Goal: Communication & Community: Connect with others

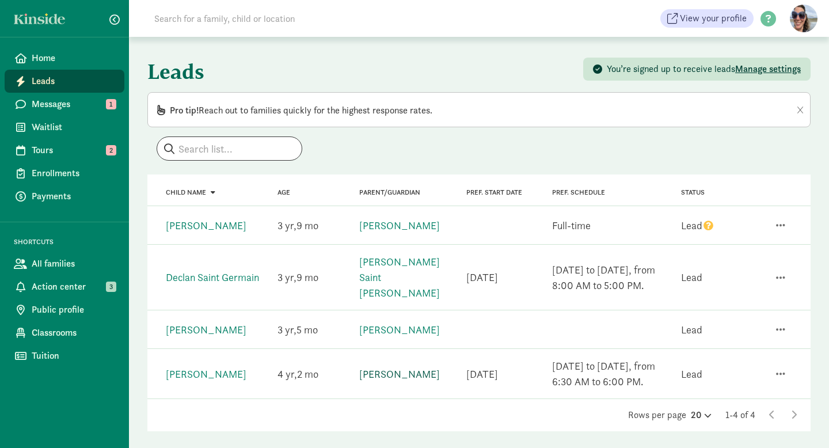
click at [395, 368] on link "Tim Kressin" at bounding box center [399, 374] width 81 height 13
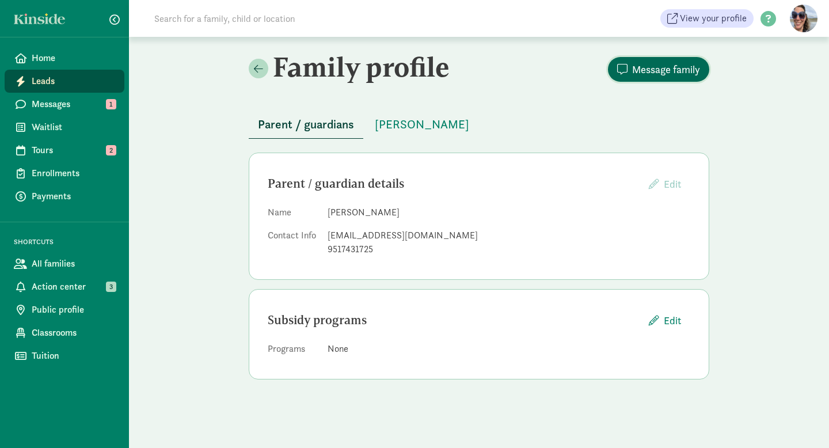
click at [673, 69] on span "Message family" at bounding box center [666, 70] width 68 height 16
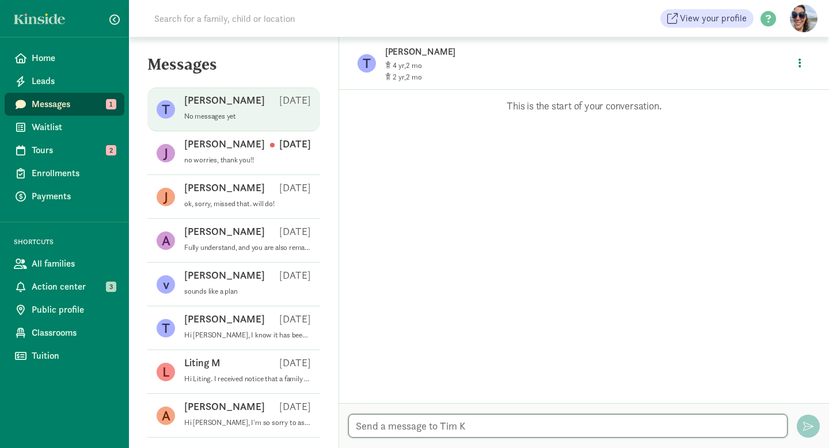
click at [532, 429] on textarea at bounding box center [569, 426] width 440 height 24
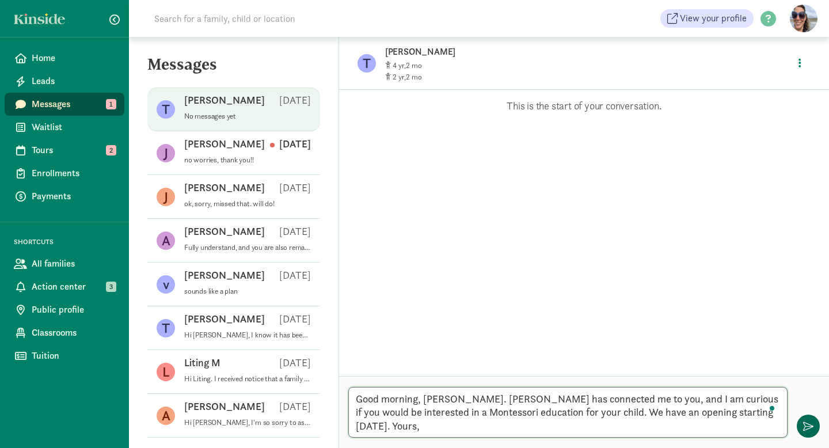
type textarea "Good morning, [PERSON_NAME]. [PERSON_NAME] has connected me to you, and I am cu…"
click at [817, 427] on button "button" at bounding box center [808, 426] width 23 height 23
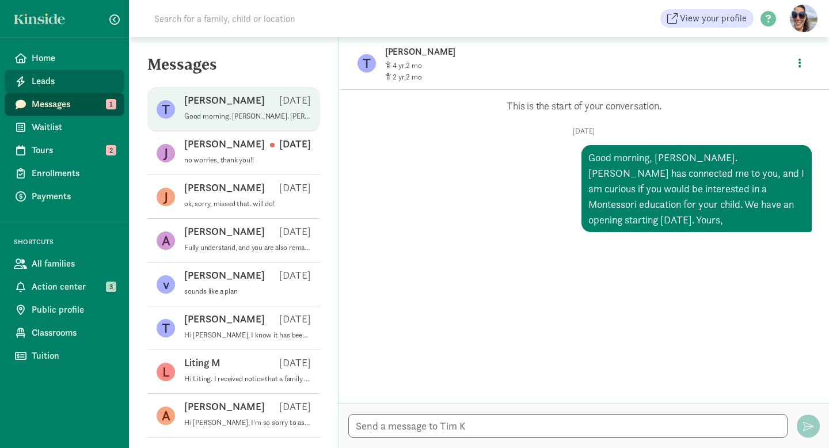
click at [67, 78] on span "Leads" at bounding box center [74, 81] width 84 height 14
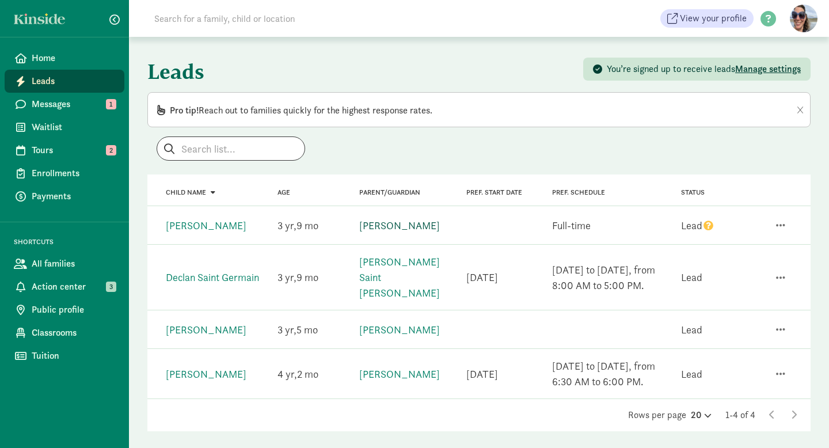
click at [388, 223] on link "[PERSON_NAME]" at bounding box center [399, 225] width 81 height 13
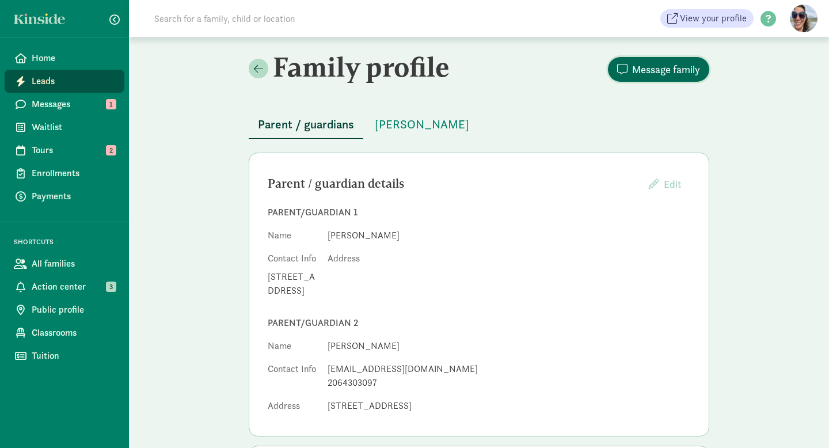
click at [680, 67] on span "Message family" at bounding box center [666, 70] width 68 height 16
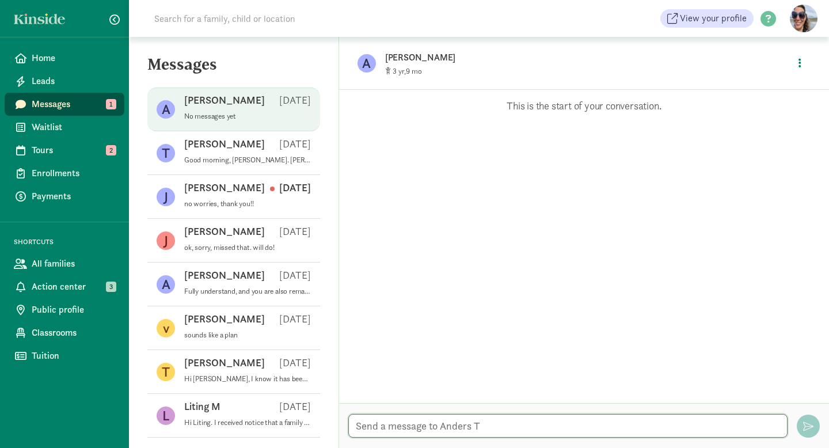
click at [372, 429] on textarea at bounding box center [569, 426] width 440 height 24
type textarea "Hello [PERSON_NAME]. Kin"
click at [384, 420] on textarea at bounding box center [569, 426] width 440 height 24
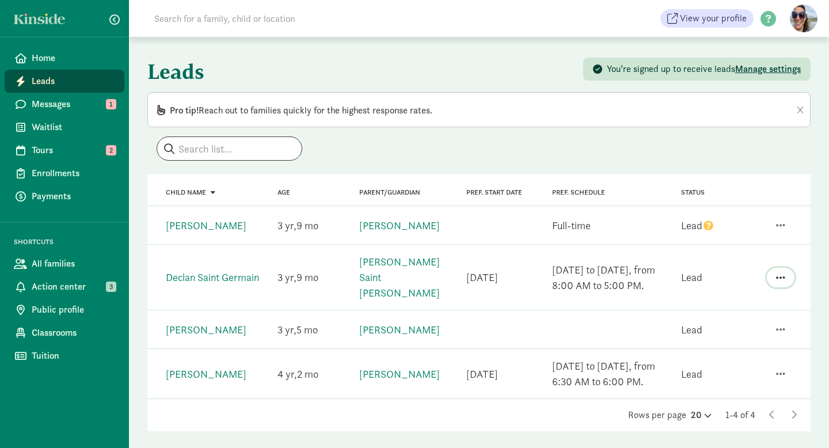
click at [780, 272] on span "button" at bounding box center [780, 277] width 9 height 10
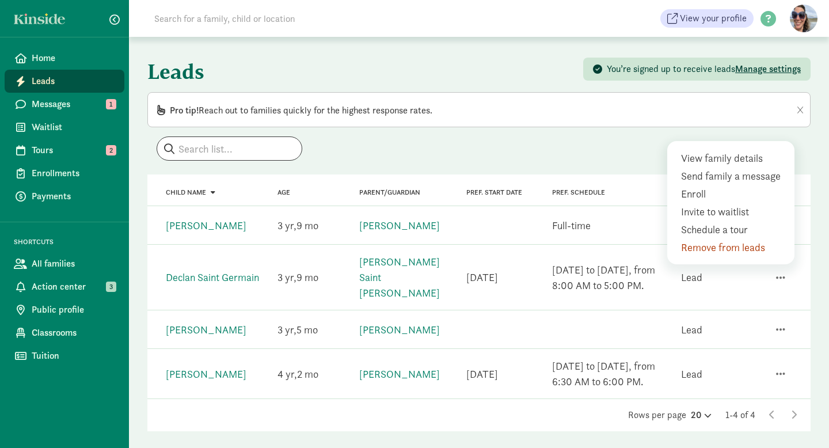
click at [730, 240] on div "Remove from leads" at bounding box center [733, 248] width 105 height 16
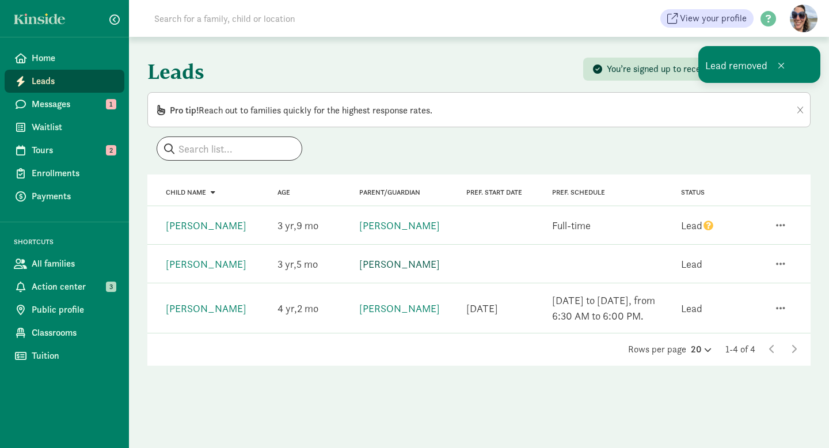
click at [399, 266] on link "[PERSON_NAME]" at bounding box center [399, 263] width 81 height 13
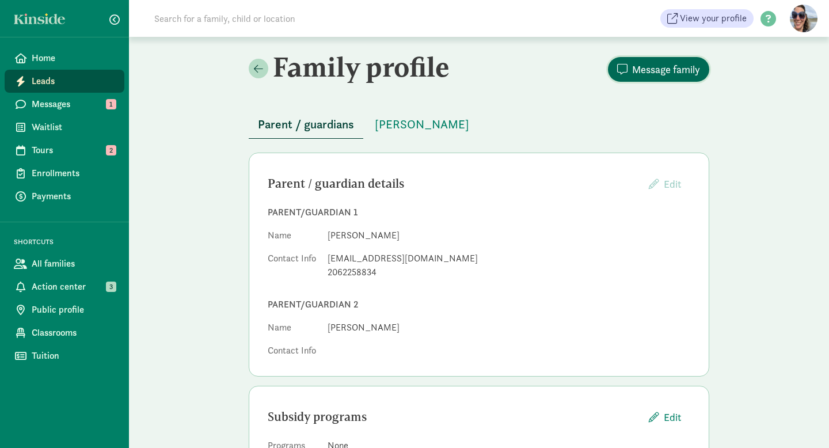
click at [641, 70] on span "Message family" at bounding box center [666, 70] width 68 height 16
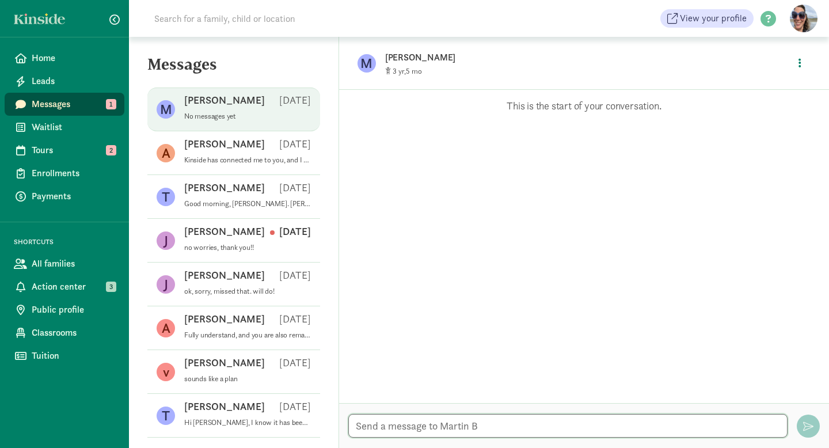
click at [391, 423] on textarea at bounding box center [569, 426] width 440 height 24
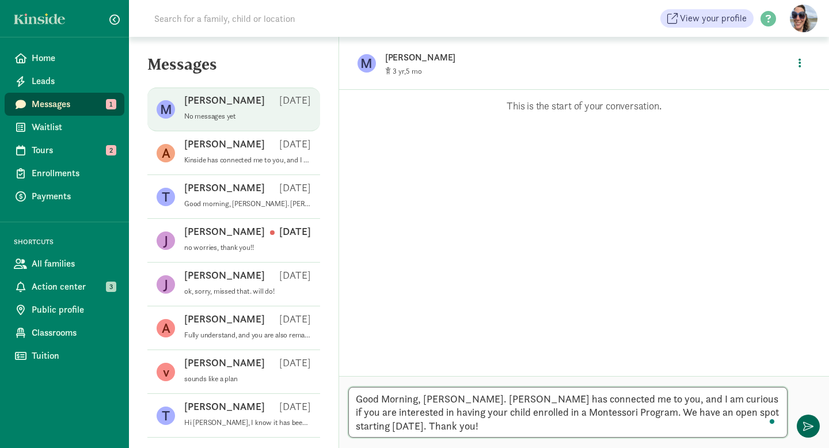
type textarea "Good Morning, Martin. Kinside has connected me to you, and I am curious if you …"
click at [806, 429] on span "button" at bounding box center [809, 426] width 10 height 10
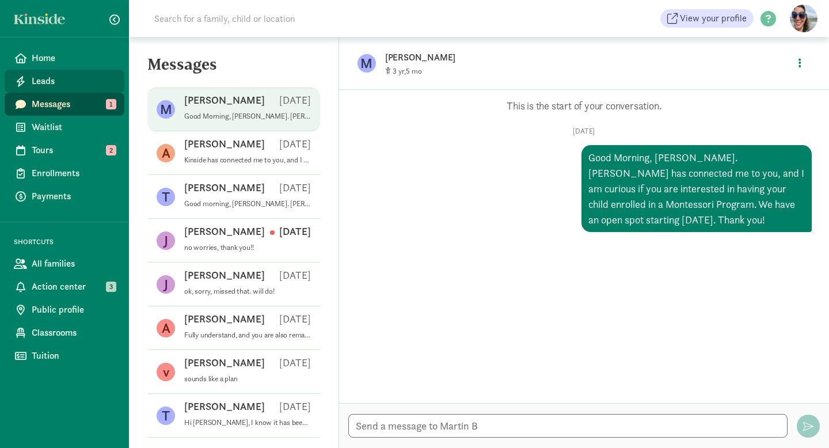
click at [58, 81] on span "Leads" at bounding box center [74, 81] width 84 height 14
